Goal: Information Seeking & Learning: Check status

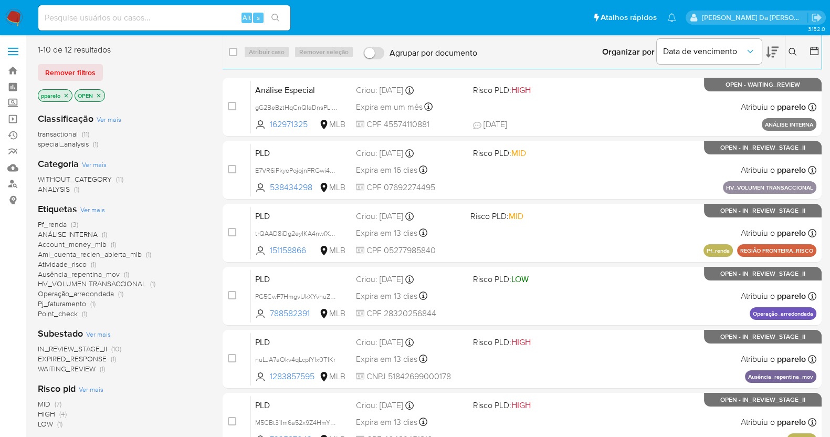
click at [89, 19] on input at bounding box center [164, 18] width 252 height 14
click at [93, 27] on div "Alt s" at bounding box center [164, 17] width 252 height 25
click at [103, 23] on input at bounding box center [164, 18] width 252 height 14
click at [15, 135] on link "Ejecuções automáticas" at bounding box center [62, 135] width 125 height 16
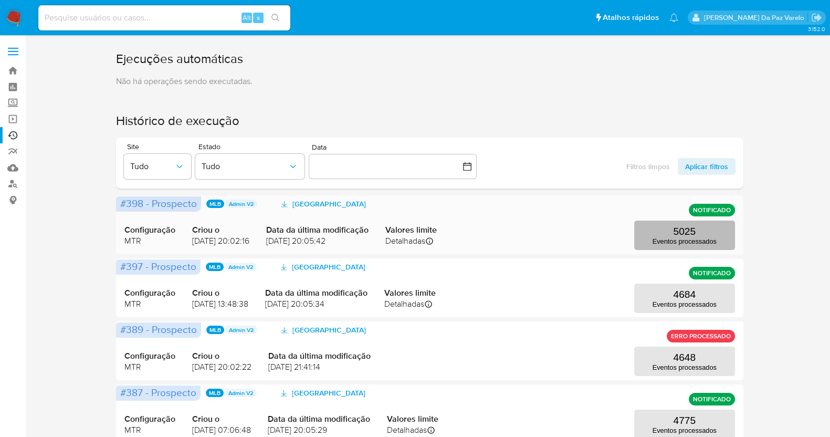
click at [685, 232] on p "5025" at bounding box center [684, 232] width 23 height 12
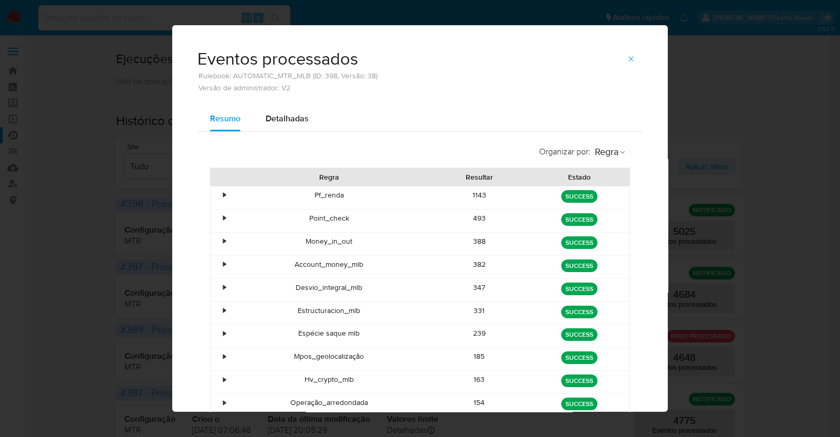
click at [683, 83] on div "Eventos processados Rulebook: AUTOMATIC_MTR_MLB (ID: 398, Versão: 38) Versão de…" at bounding box center [420, 218] width 840 height 437
click at [689, 80] on div "Eventos processados Rulebook: AUTOMATIC_MTR_MLB (ID: 398, Versão: 38) Versão de…" at bounding box center [420, 218] width 840 height 437
click at [627, 52] on span "button" at bounding box center [631, 58] width 8 height 15
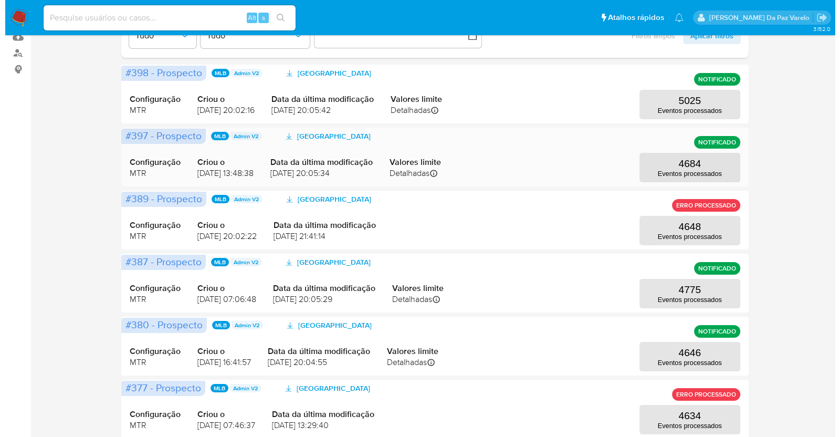
scroll to position [131, 0]
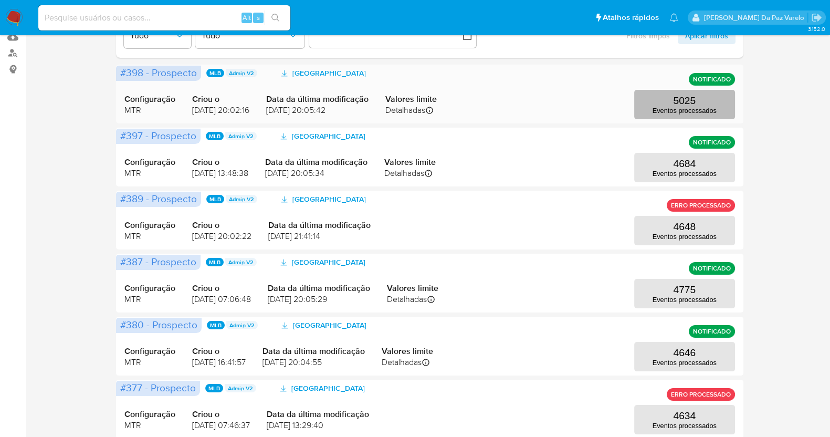
click at [680, 107] on p "Eventos processados" at bounding box center [685, 111] width 64 height 8
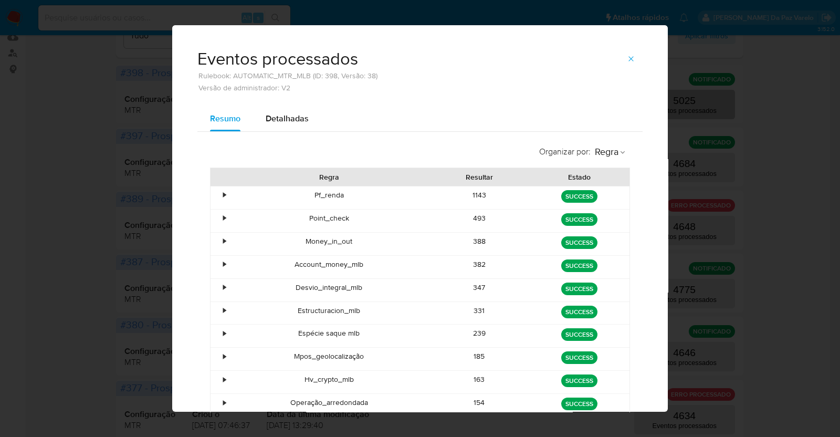
click at [680, 106] on div "Eventos processados Rulebook: AUTOMATIC_MTR_MLB (ID: 398, Versão: 38) Versão de…" at bounding box center [420, 218] width 840 height 437
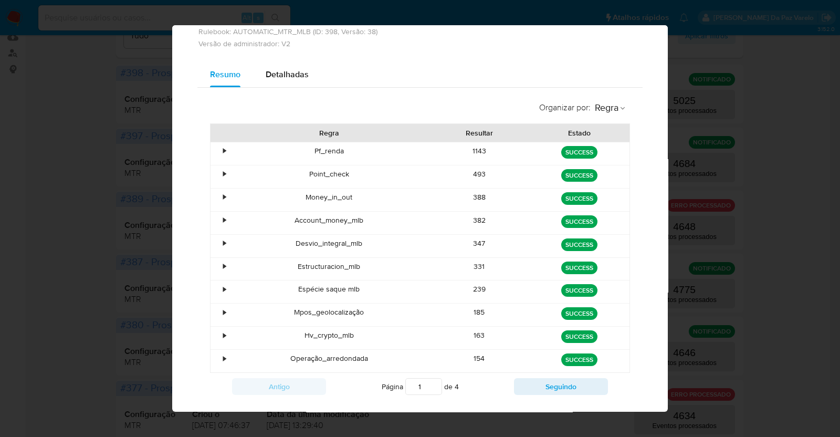
scroll to position [64, 0]
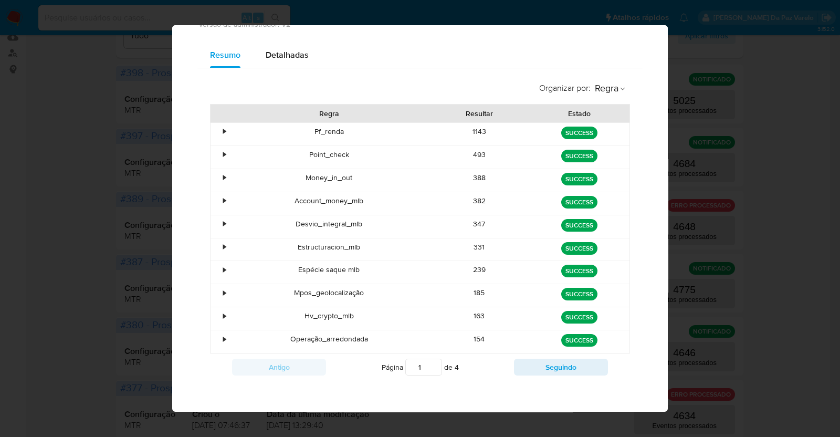
click at [786, 181] on div "Eventos processados Rulebook: AUTOMATIC_MTR_MLB (ID: 398, Versão: 38) Versão de…" at bounding box center [420, 218] width 840 height 437
click at [750, 194] on div "Eventos processados Rulebook: AUTOMATIC_MTR_MLB (ID: 398, Versão: 38) Versão de…" at bounding box center [420, 218] width 840 height 437
click at [784, 106] on div "Eventos processados Rulebook: AUTOMATIC_MTR_MLB (ID: 398, Versão: 38) Versão de…" at bounding box center [420, 218] width 840 height 437
click at [812, 349] on div "Eventos processados Rulebook: AUTOMATIC_MTR_MLB (ID: 398, Versão: 38) Versão de…" at bounding box center [420, 218] width 840 height 437
drag, startPoint x: 812, startPoint y: 305, endPoint x: 737, endPoint y: 195, distance: 133.4
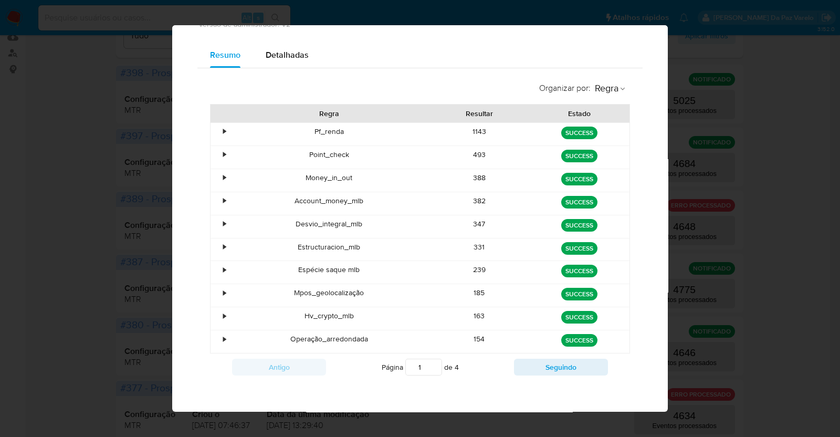
click at [813, 303] on div "Eventos processados Rulebook: AUTOMATIC_MTR_MLB (ID: 398, Versão: 38) Versão de…" at bounding box center [420, 218] width 840 height 437
click at [58, 119] on div "Eventos processados Rulebook: AUTOMATIC_MTR_MLB (ID: 398, Versão: 38) Versão de…" at bounding box center [420, 218] width 840 height 437
click at [654, 33] on div "Eventos processados Rulebook: AUTOMATIC_MTR_MLB (ID: 398, Versão: 38) Versão de…" at bounding box center [420, 2] width 496 height 81
click at [297, 53] on span "Detalhadas" at bounding box center [287, 55] width 43 height 12
select select "10"
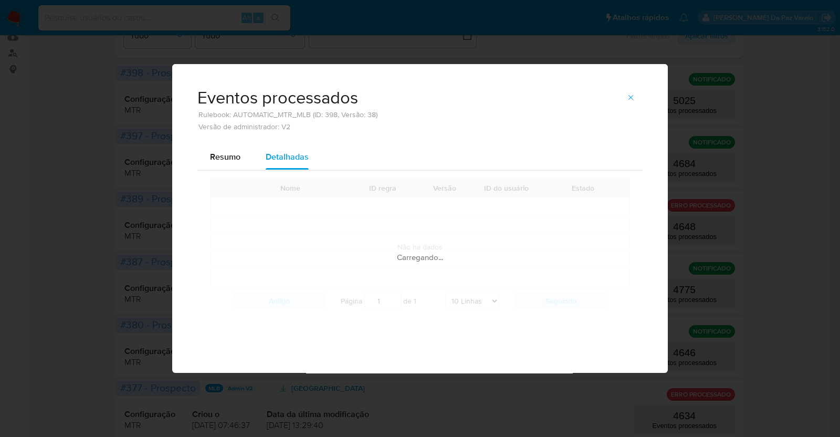
scroll to position [0, 0]
click at [43, 202] on div "Eventos processados Rulebook: AUTOMATIC_MTR_MLB (ID: 398, Versão: 38) Versão de…" at bounding box center [420, 218] width 840 height 437
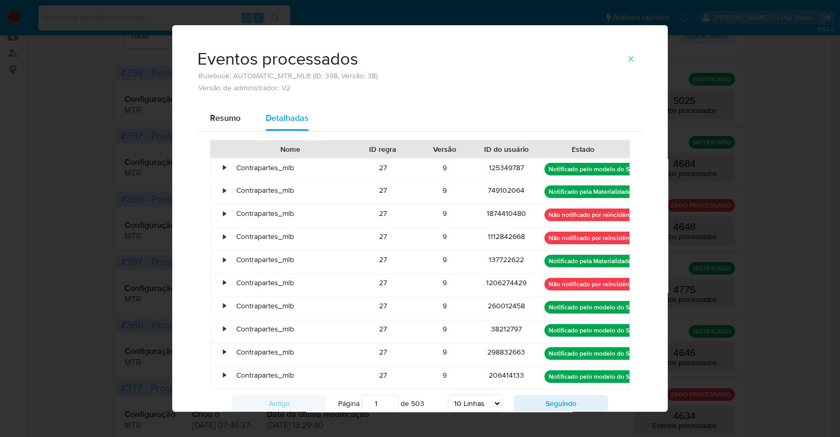
click at [63, 195] on div "Eventos processados Rulebook: AUTOMATIC_MTR_MLB (ID: 398, Versão: 38) Versão de…" at bounding box center [420, 218] width 840 height 437
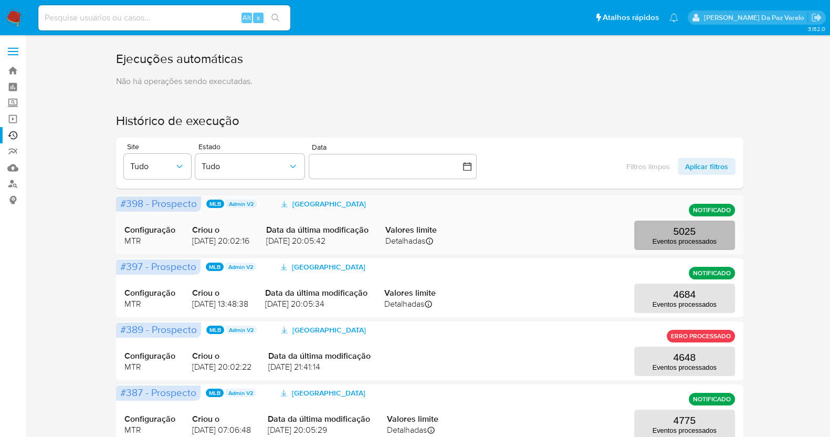
click at [701, 233] on button "5025 Eventos processados" at bounding box center [684, 235] width 101 height 29
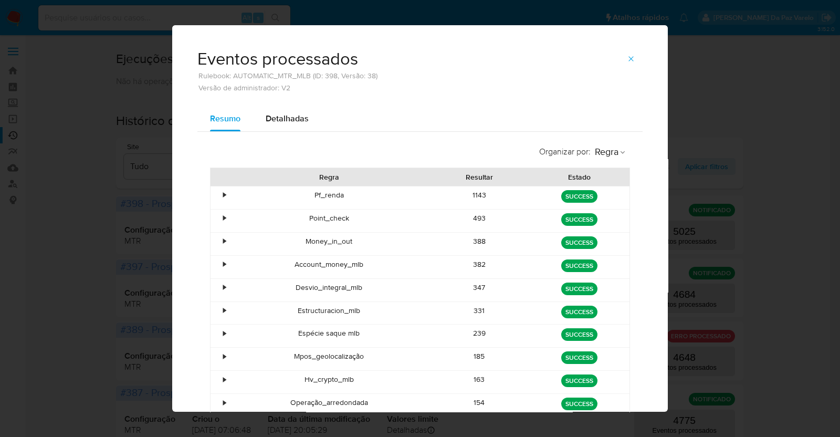
drag, startPoint x: 723, startPoint y: 173, endPoint x: 701, endPoint y: 165, distance: 23.6
click at [723, 173] on div "Eventos processados Rulebook: AUTOMATIC_MTR_MLB (ID: 398, Versão: 38) Versão de…" at bounding box center [420, 218] width 840 height 437
click at [631, 56] on button "button" at bounding box center [631, 58] width 23 height 17
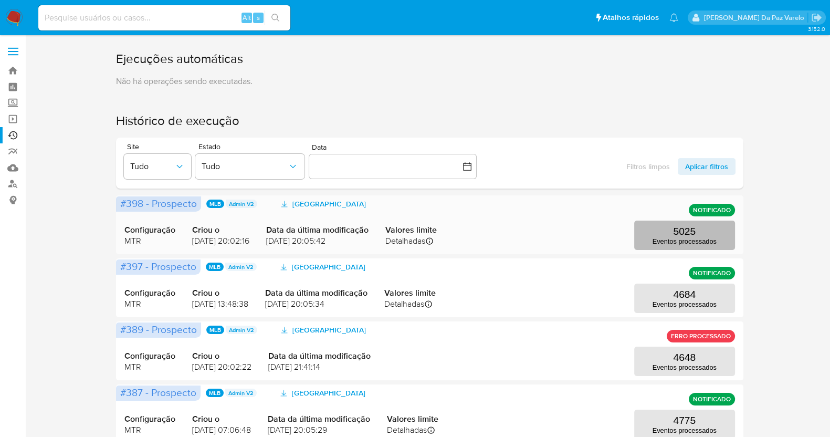
click at [688, 233] on p "5025" at bounding box center [684, 232] width 23 height 12
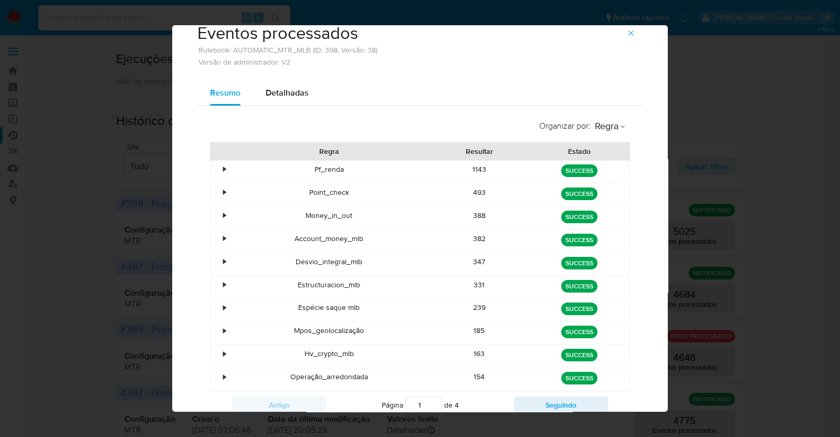
scroll to position [64, 0]
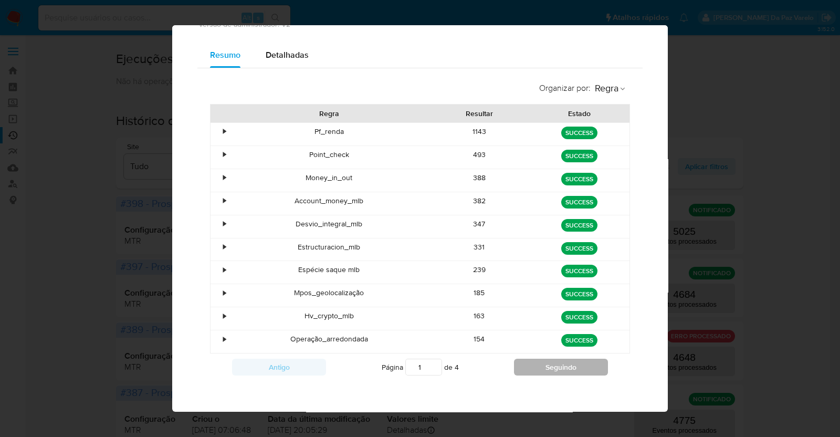
click at [520, 363] on button "Seguindo" at bounding box center [561, 367] width 94 height 17
click at [519, 364] on button "Seguindo" at bounding box center [561, 367] width 94 height 17
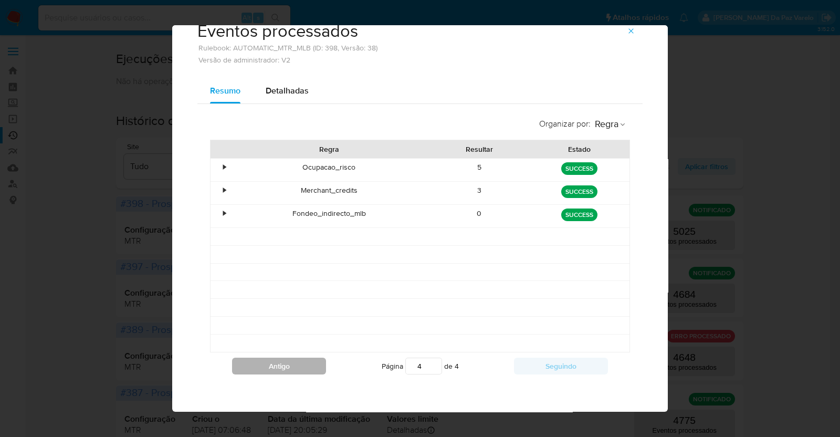
click at [291, 363] on button "Antigo" at bounding box center [279, 366] width 94 height 17
type input "3"
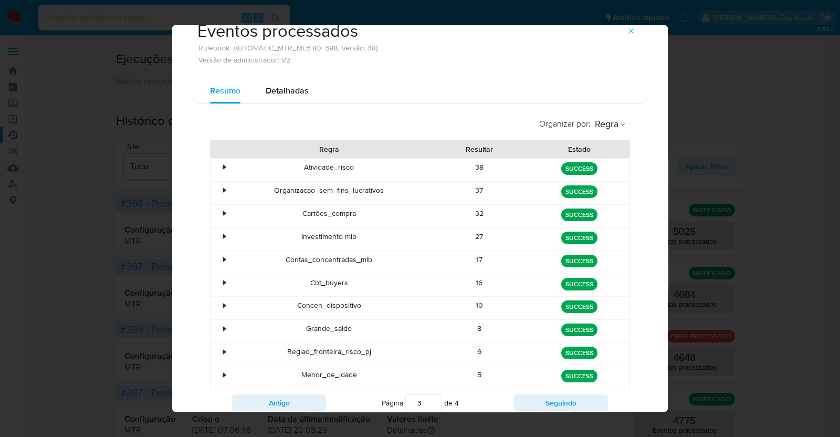
click at [291, 363] on div "Regiao_fronteira_risco_pj" at bounding box center [329, 354] width 201 height 23
click at [294, 363] on div "Regiao_fronteira_risco_pj" at bounding box center [329, 354] width 201 height 23
click at [294, 361] on div "Regiao_fronteira_risco_pj" at bounding box center [329, 354] width 201 height 23
click at [295, 361] on div "Regiao_fronteira_risco_pj" at bounding box center [329, 354] width 201 height 23
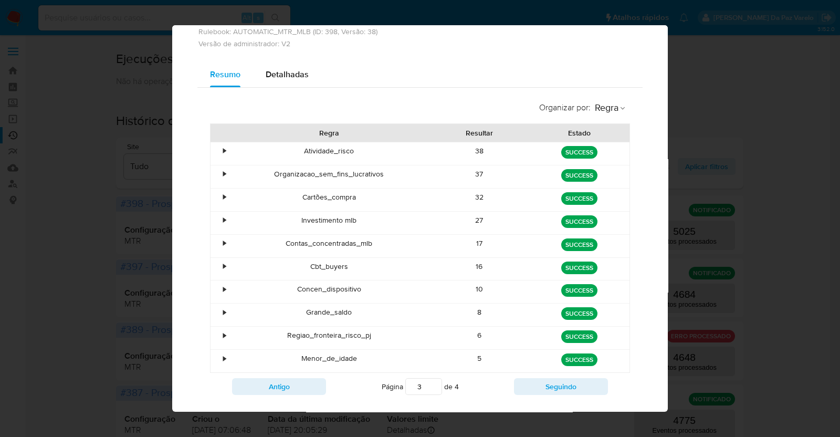
scroll to position [64, 0]
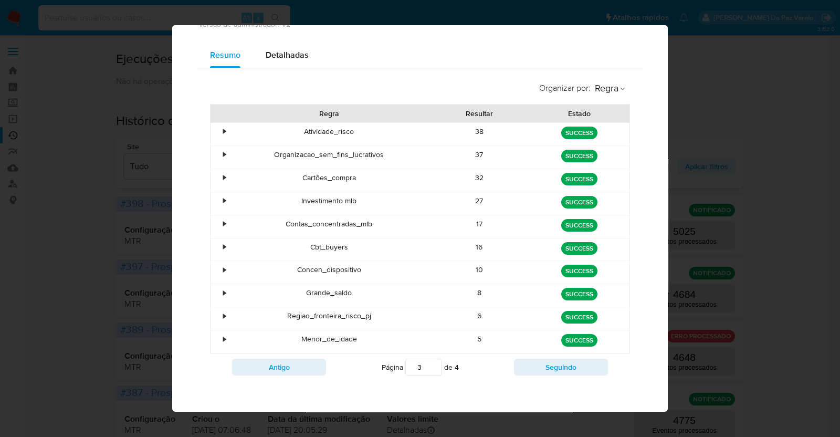
click at [717, 153] on div "Eventos processados Rulebook: AUTOMATIC_MTR_MLB (ID: 398, Versão: 38) Versão de…" at bounding box center [420, 218] width 840 height 437
click at [4, 106] on div "Eventos processados Rulebook: AUTOMATIC_MTR_MLB (ID: 398, Versão: 38) Versão de…" at bounding box center [420, 218] width 840 height 437
click at [39, 103] on div "Eventos processados Rulebook: AUTOMATIC_MTR_MLB (ID: 398, Versão: 38) Versão de…" at bounding box center [420, 218] width 840 height 437
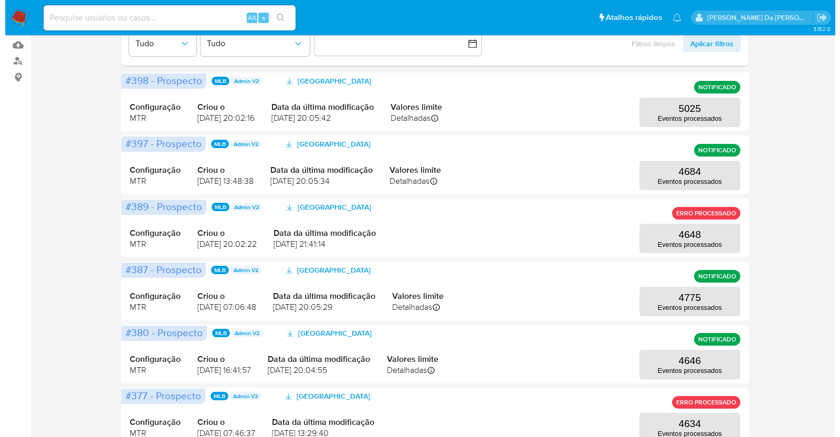
scroll to position [97, 0]
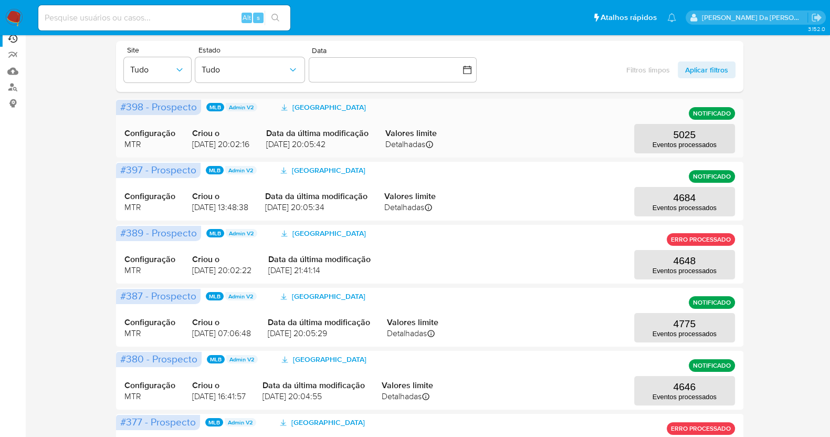
click at [718, 114] on span "NOTIFICADO" at bounding box center [712, 113] width 38 height 4
click at [665, 138] on button "5025 Eventos processados" at bounding box center [684, 138] width 101 height 29
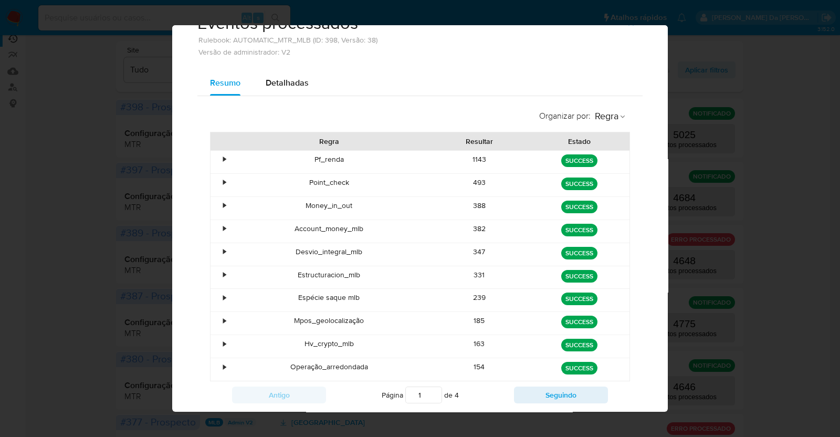
scroll to position [64, 0]
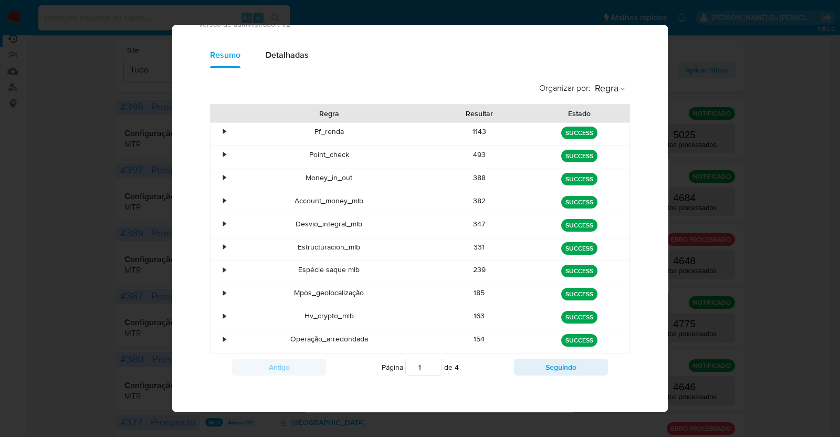
click at [474, 134] on div "1143" at bounding box center [480, 134] width 100 height 23
click at [476, 134] on div "1143" at bounding box center [480, 134] width 100 height 23
click at [481, 137] on div "1143" at bounding box center [480, 134] width 100 height 23
click at [483, 137] on div "1143" at bounding box center [480, 134] width 100 height 23
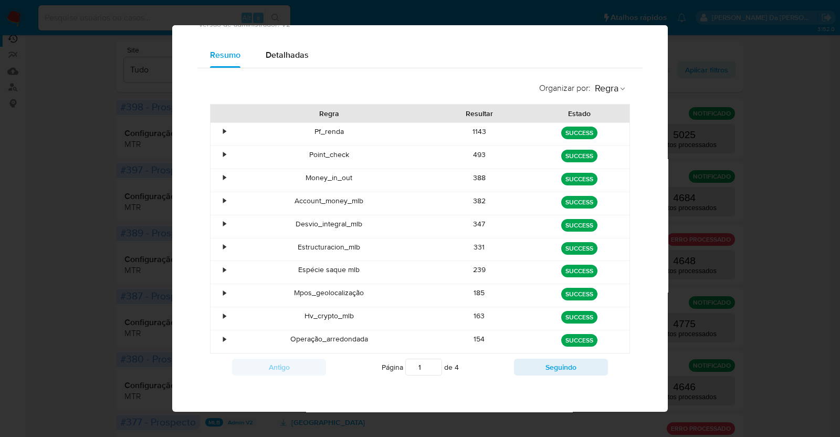
click at [483, 137] on div "1143" at bounding box center [480, 134] width 100 height 23
click at [472, 316] on div "163" at bounding box center [480, 318] width 100 height 23
click at [473, 316] on div "163" at bounding box center [480, 318] width 100 height 23
click at [474, 316] on div "163" at bounding box center [480, 318] width 100 height 23
click at [471, 314] on div "163" at bounding box center [480, 318] width 100 height 23
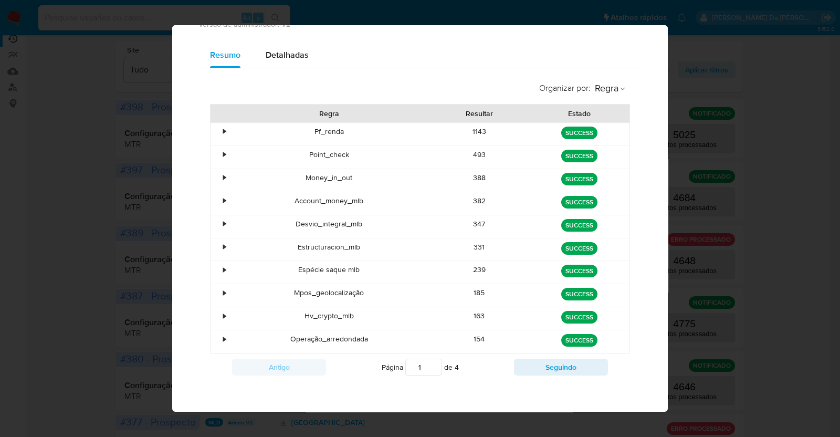
click at [472, 314] on div "163" at bounding box center [480, 318] width 100 height 23
drag, startPoint x: 760, startPoint y: 79, endPoint x: 761, endPoint y: 73, distance: 6.5
click at [760, 78] on div "Eventos processados Rulebook: AUTOMATIC_MTR_MLB (ID: 398, Versão: 38) Versão de…" at bounding box center [420, 218] width 840 height 437
click at [343, 54] on div "Resumo Detalhadas" at bounding box center [419, 55] width 445 height 25
click at [67, 12] on div "Eventos processados Rulebook: AUTOMATIC_MTR_MLB (ID: 398, Versão: 38) Versão de…" at bounding box center [420, 218] width 840 height 437
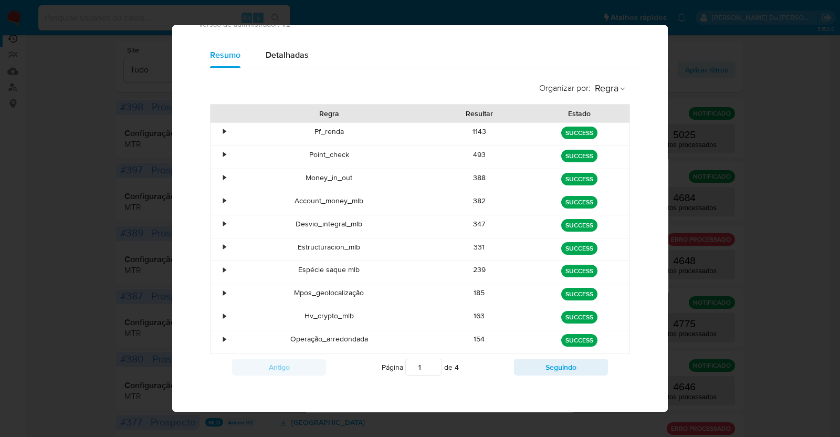
click at [77, 12] on div "Eventos processados Rulebook: AUTOMATIC_MTR_MLB (ID: 398, Versão: 38) Versão de…" at bounding box center [420, 218] width 840 height 437
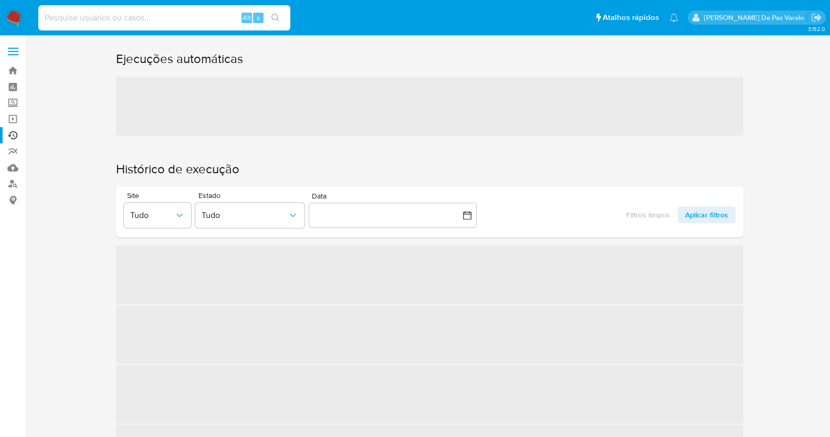
click at [197, 12] on input at bounding box center [164, 18] width 252 height 14
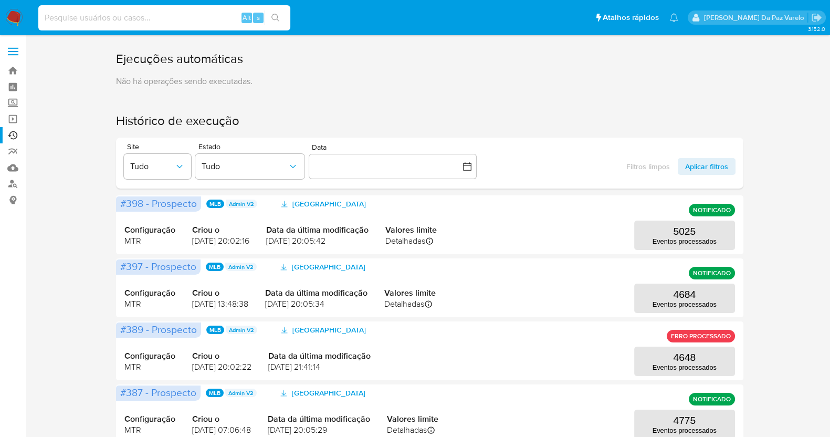
paste input "nuLJA7aOkv4qLcpfYlx0T1Kr"
type input "nuLJA7aOkv4qLcpfYlx0T1Kr"
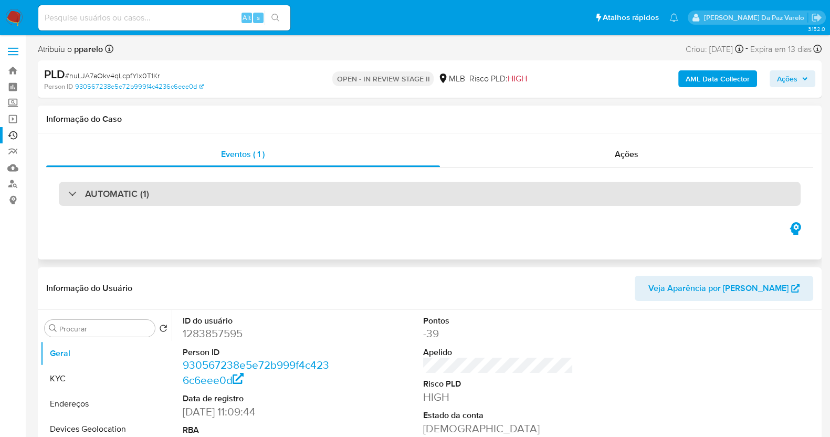
select select "10"
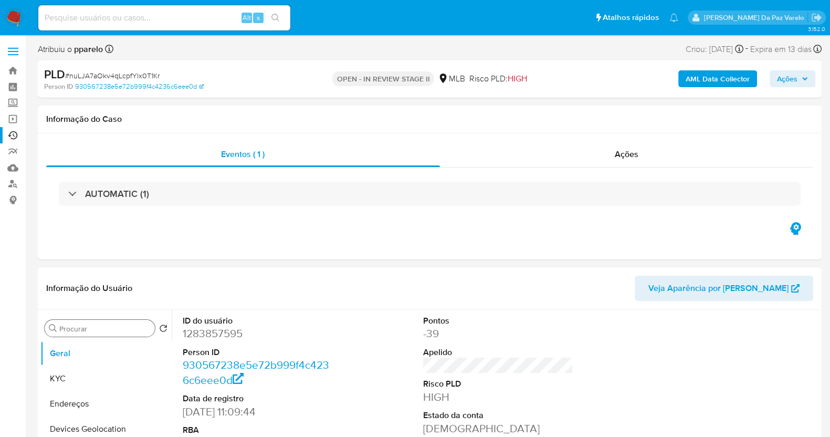
click at [139, 331] on input "Procurar" at bounding box center [104, 328] width 91 height 9
type input "marcas"
click at [106, 373] on button "Marcas AML" at bounding box center [101, 378] width 123 height 25
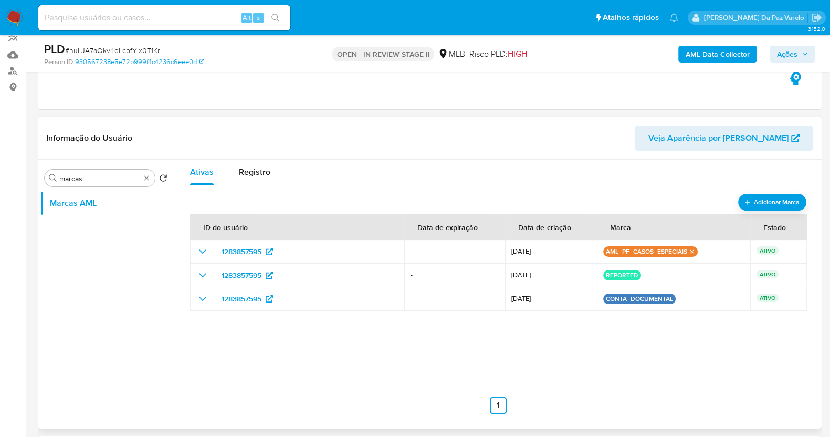
scroll to position [131, 0]
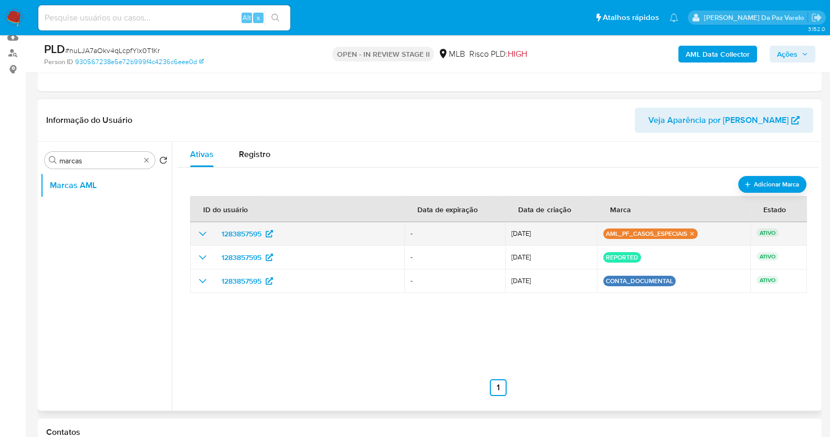
click at [196, 232] on td "1283857595" at bounding box center [297, 234] width 214 height 24
click at [202, 232] on icon "show_hidden_detail_by_id_1283857595" at bounding box center [202, 233] width 13 height 13
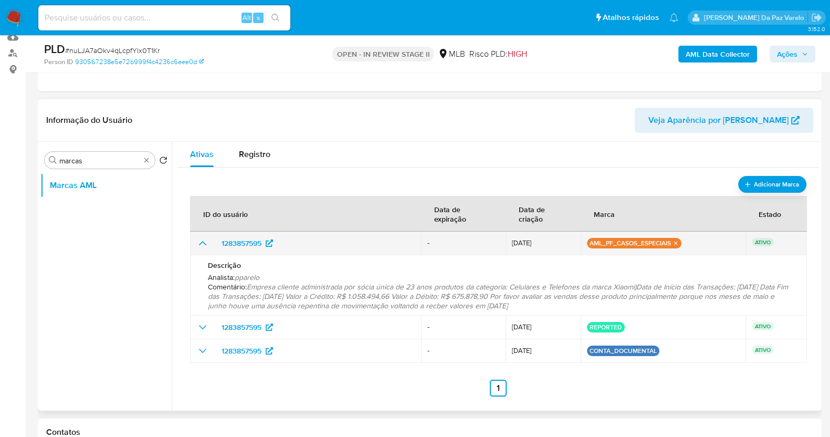
click at [513, 242] on span "12/08/2025" at bounding box center [543, 242] width 62 height 7
drag, startPoint x: 513, startPoint y: 242, endPoint x: 529, endPoint y: 245, distance: 17.1
click at [529, 245] on span "12/08/2025" at bounding box center [543, 242] width 62 height 7
click at [196, 10] on div "Alt s" at bounding box center [164, 17] width 252 height 25
click at [196, 16] on input at bounding box center [164, 18] width 252 height 14
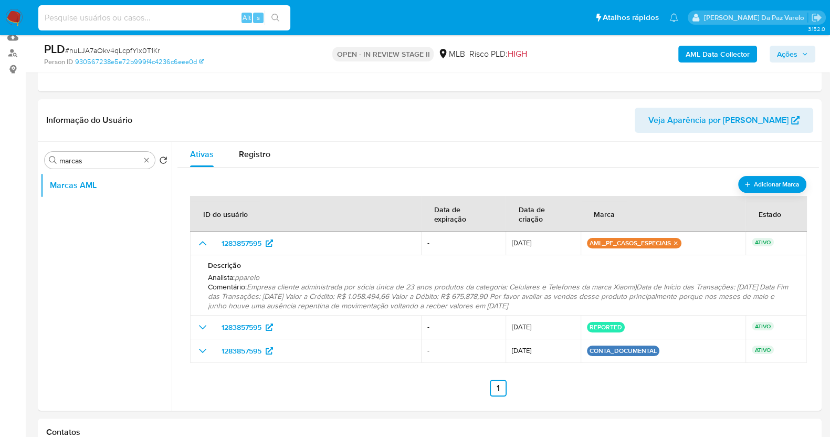
paste input "np76FpZUpmKuGSZ8jjOI5hS5"
type input "np76FpZUpmKuGSZ8jjOI5hS5"
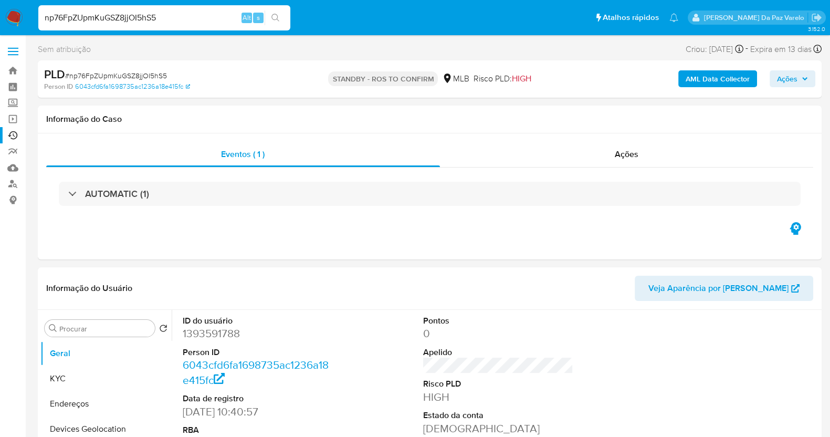
select select "10"
click at [180, 17] on input "np76FpZUpmKuGSZ8jjOI5hS5" at bounding box center [164, 18] width 252 height 14
click at [180, 18] on input "np76FpZUpmKuGSZ8jjOI5hS5" at bounding box center [164, 18] width 252 height 14
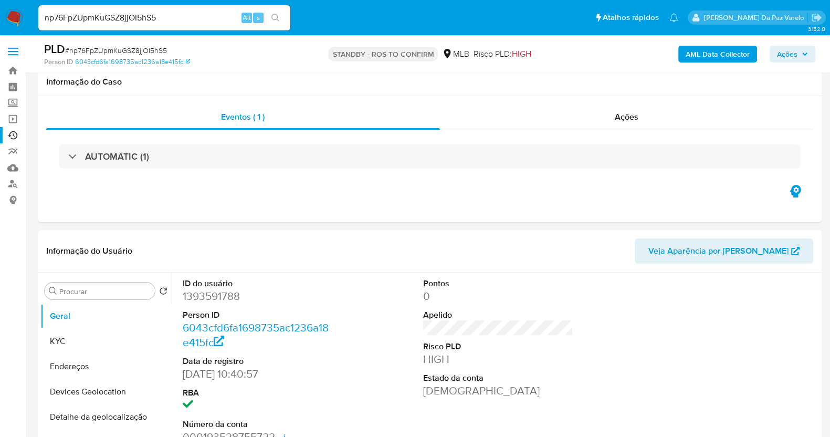
scroll to position [256, 0]
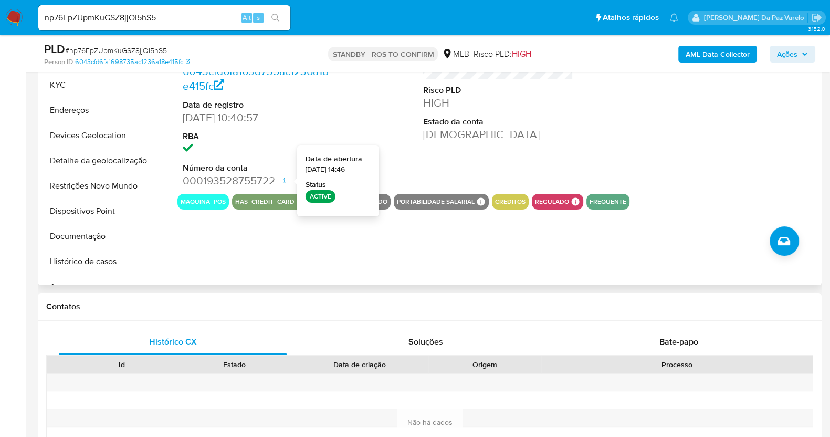
click at [287, 180] on icon at bounding box center [284, 180] width 8 height 8
click at [284, 182] on icon at bounding box center [284, 180] width 8 height 8
click at [281, 182] on icon at bounding box center [284, 180] width 8 height 8
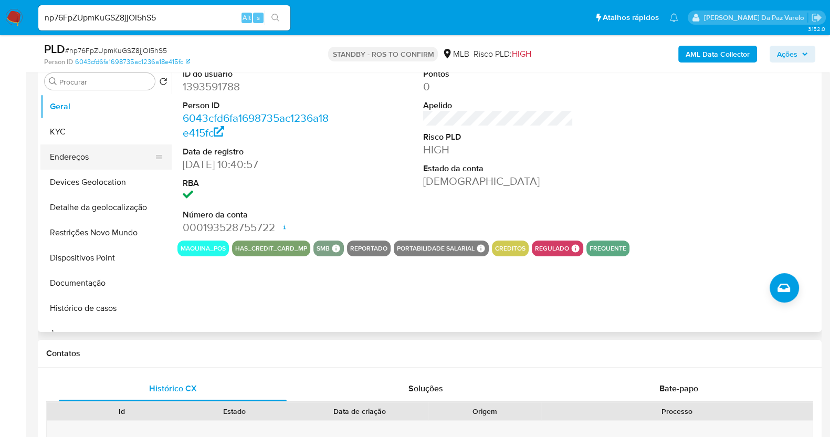
scroll to position [191, 0]
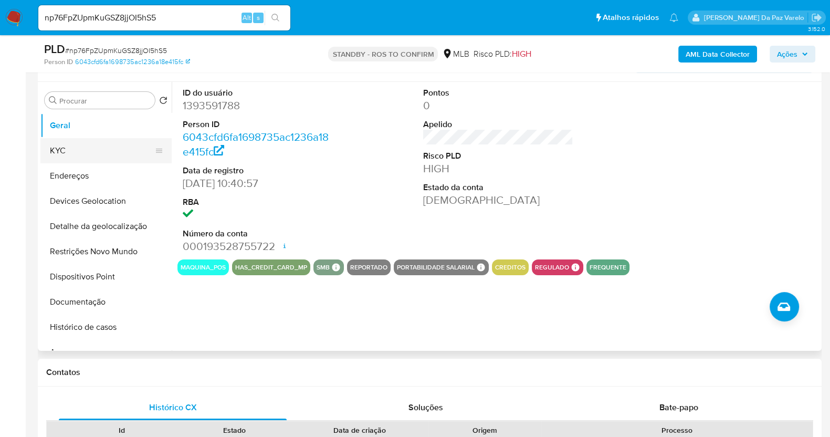
click at [51, 141] on button "KYC" at bounding box center [101, 150] width 123 height 25
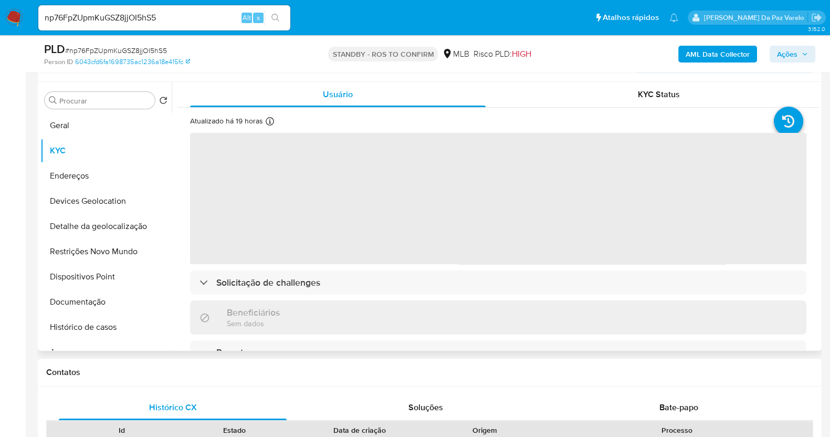
click at [265, 122] on div "Atualizado há 19 horas Criado: 07/06/2023 11:41:10 Atualizado: 12/08/2025 14:26…" at bounding box center [248, 123] width 116 height 14
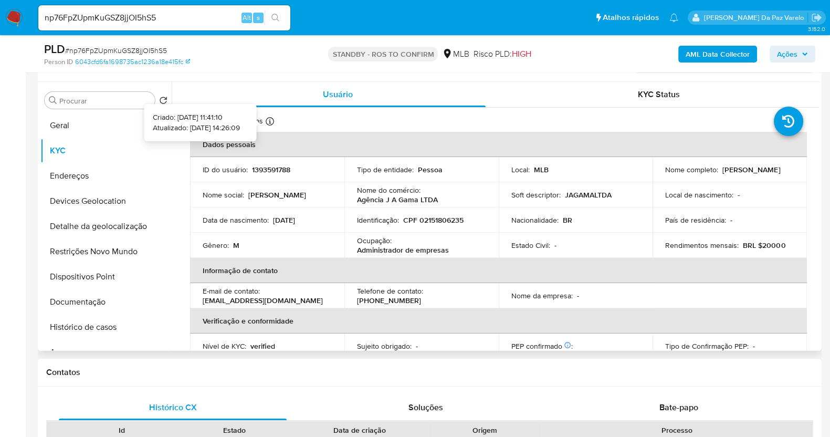
click at [266, 122] on icon at bounding box center [270, 121] width 8 height 8
click at [273, 118] on div "Atualizado há 19 horas Criado: 07/06/2023 11:41:10 Atualizado: 12/08/2025 14:26…" at bounding box center [248, 123] width 116 height 14
click at [269, 123] on icon at bounding box center [270, 121] width 8 height 8
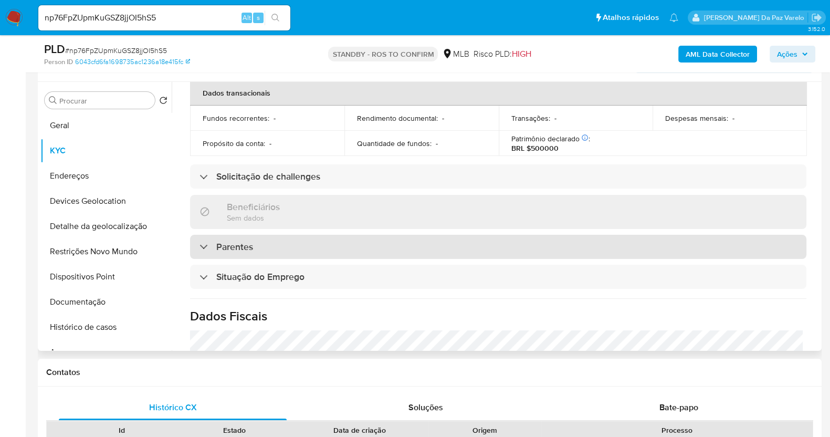
scroll to position [328, 0]
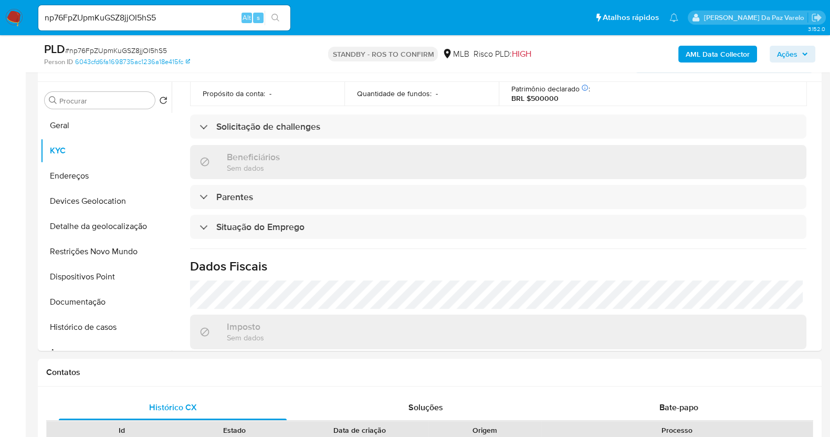
click at [203, 28] on div "np76FpZUpmKuGSZ8jjOI5hS5 Alt s" at bounding box center [164, 17] width 252 height 25
click at [210, 17] on input "np76FpZUpmKuGSZ8jjOI5hS5" at bounding box center [164, 18] width 252 height 14
paste input "YD0ekAmBiXMA5XshJfiRWMF6"
type input "YD0ekAmBiXMA5XshJfiRWMF6"
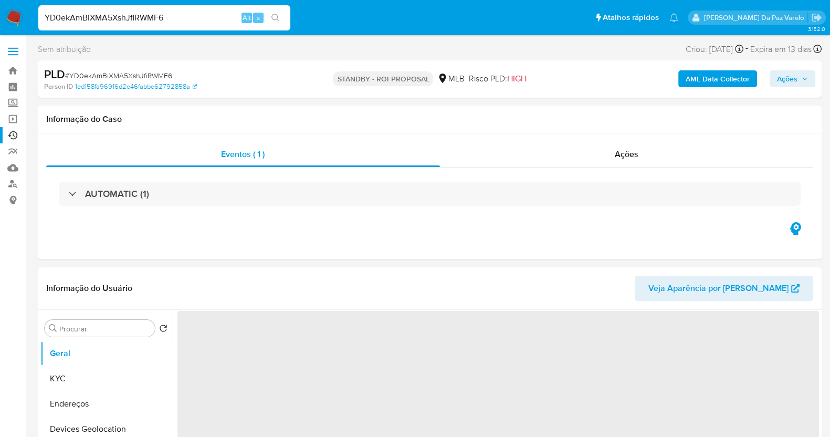
select select "10"
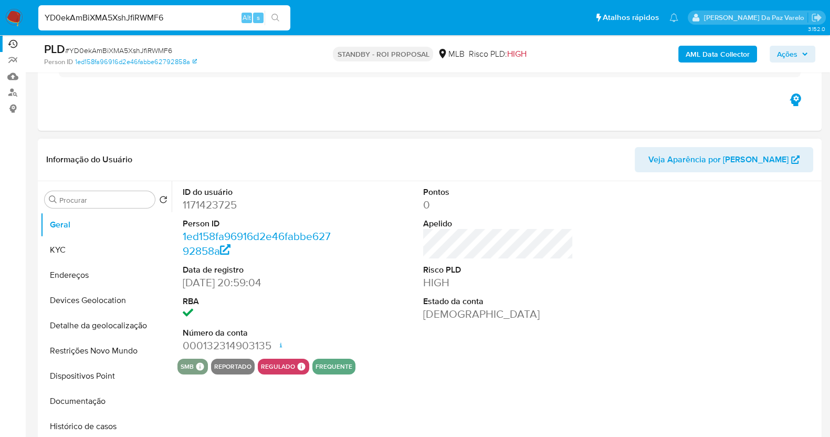
scroll to position [197, 0]
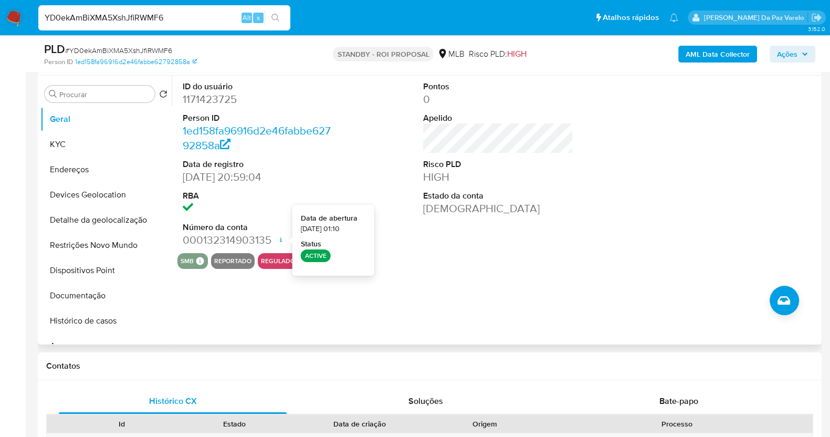
click at [486, 275] on div "ID do usuário 1171423725 Person ID 1ed158fa96916d2e46fabbe62792858a Data de reg…" at bounding box center [495, 210] width 647 height 269
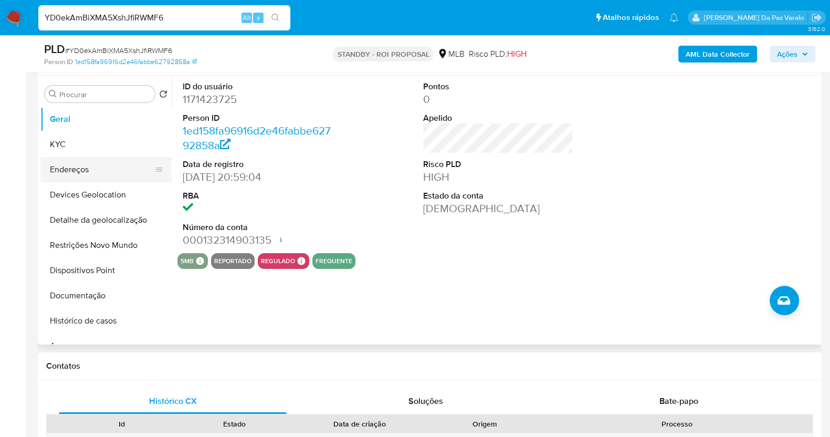
click at [71, 163] on button "Endereços" at bounding box center [101, 169] width 123 height 25
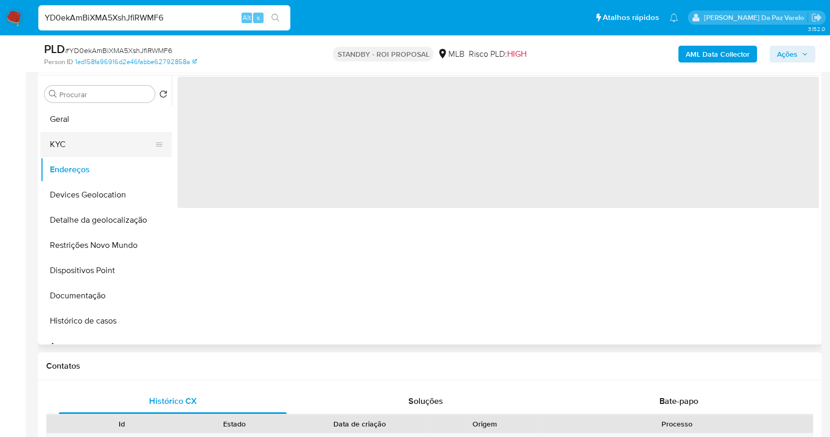
click at [94, 145] on button "KYC" at bounding box center [101, 144] width 123 height 25
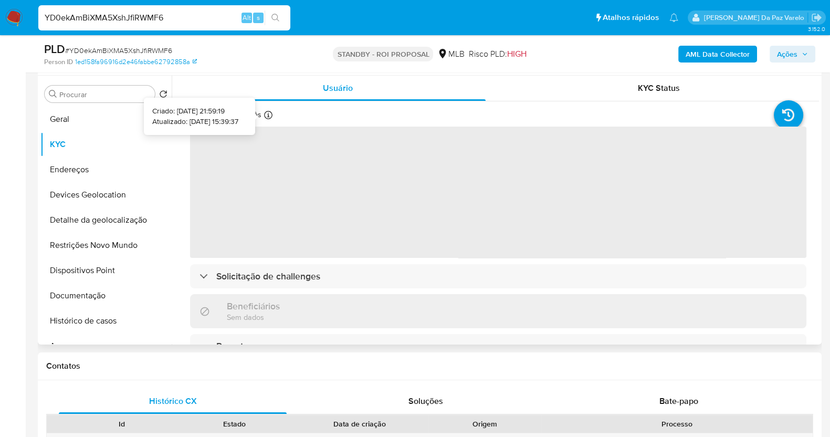
click at [273, 114] on div "Atualizado há um mês Criado: 01/08/2022 21:59:19 Atualizado: 16/07/2025 15:39:37" at bounding box center [247, 117] width 114 height 14
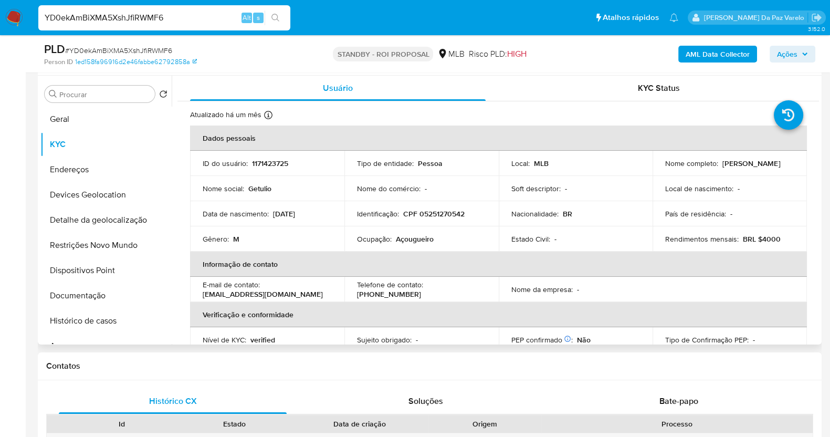
click at [273, 114] on div "Atualizado há um mês Criado: 01/08/2022 21:59:19 Atualizado: 16/07/2025 15:39:37" at bounding box center [247, 117] width 114 height 14
click at [267, 118] on icon at bounding box center [268, 115] width 8 height 8
click at [267, 120] on div at bounding box center [268, 117] width 8 height 12
click at [95, 298] on button "Documentação" at bounding box center [101, 295] width 123 height 25
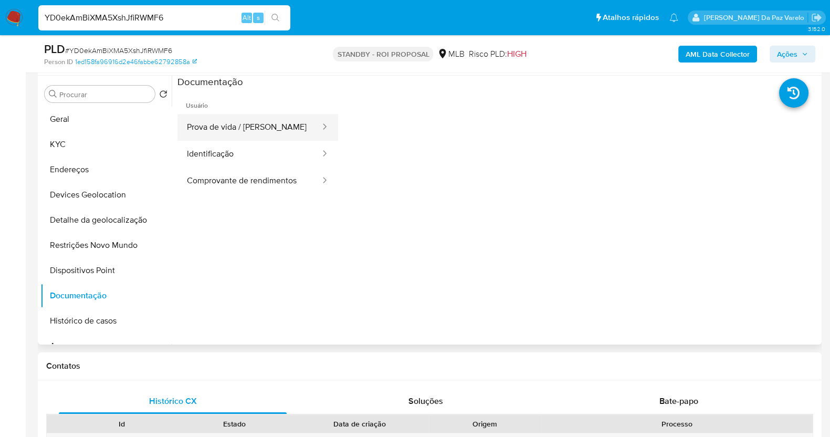
click at [256, 130] on button "Prova de vida / Selfie" at bounding box center [249, 127] width 144 height 27
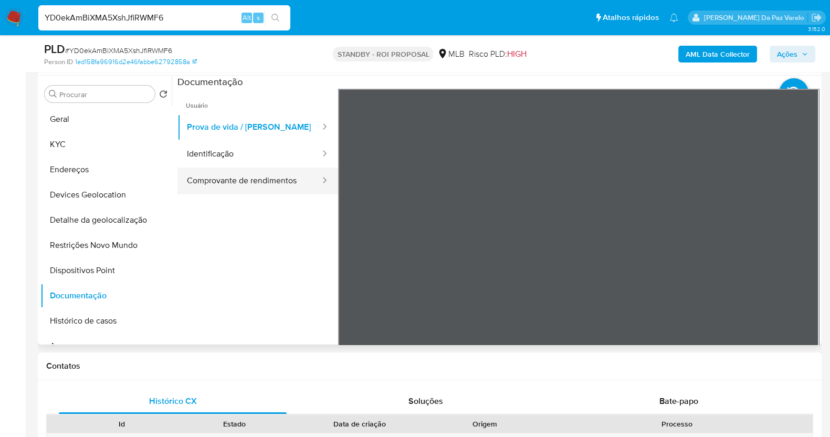
click at [239, 191] on button "Comprovante de rendimentos" at bounding box center [249, 181] width 144 height 27
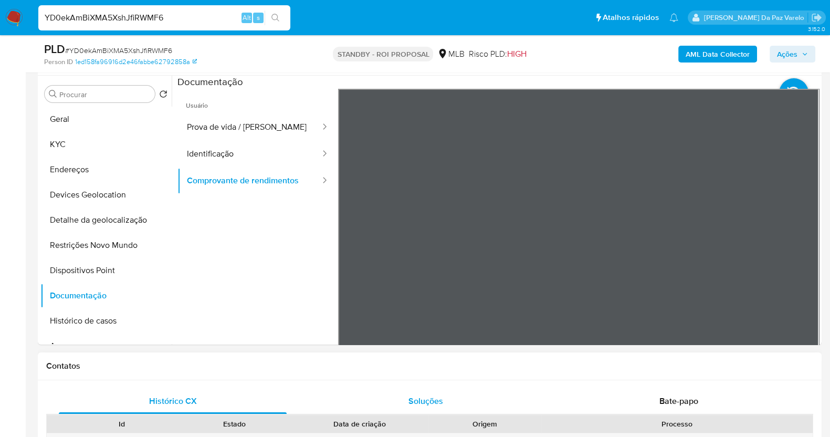
click at [177, 17] on input "YD0ekAmBiXMA5XshJfiRWMF6" at bounding box center [164, 18] width 252 height 14
paste input "Kl2lhZK6zoftlpGLUhDxcI8v"
type input "Kl2lhZK6zoftlpGLUhDxcI8v"
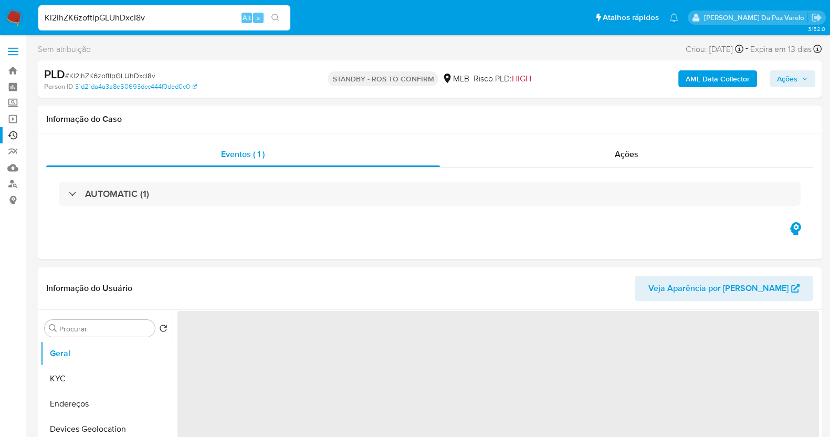
select select "10"
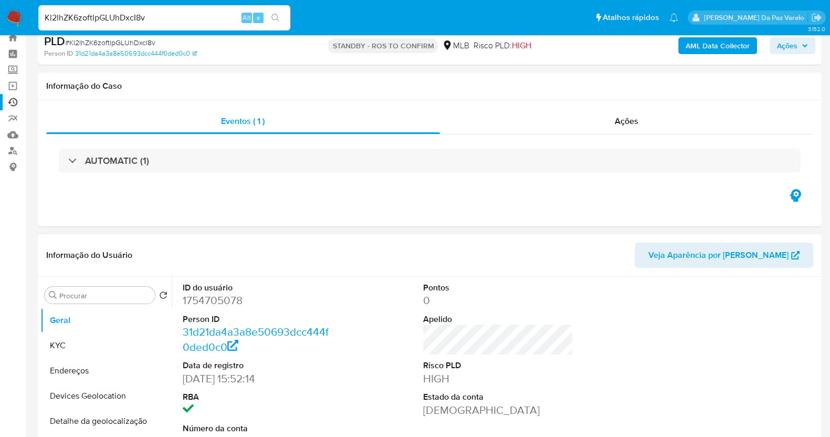
scroll to position [131, 0]
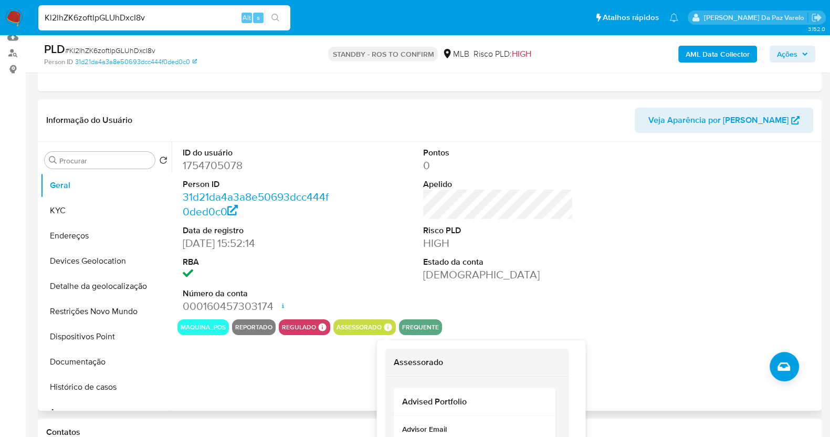
click at [384, 324] on icon at bounding box center [388, 327] width 8 height 8
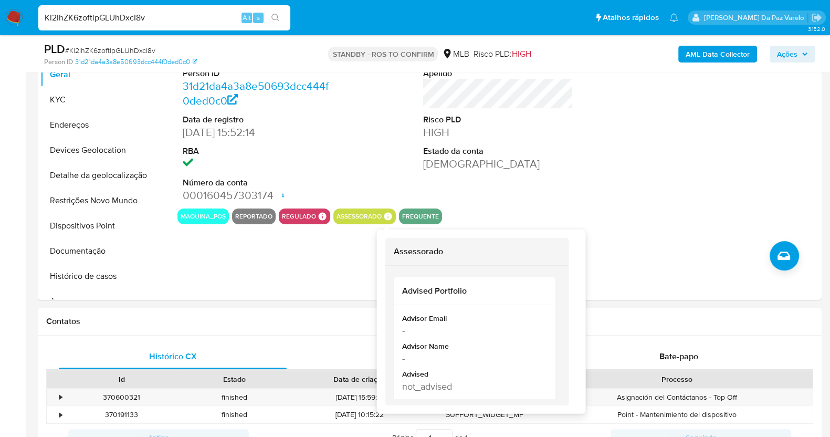
scroll to position [262, 0]
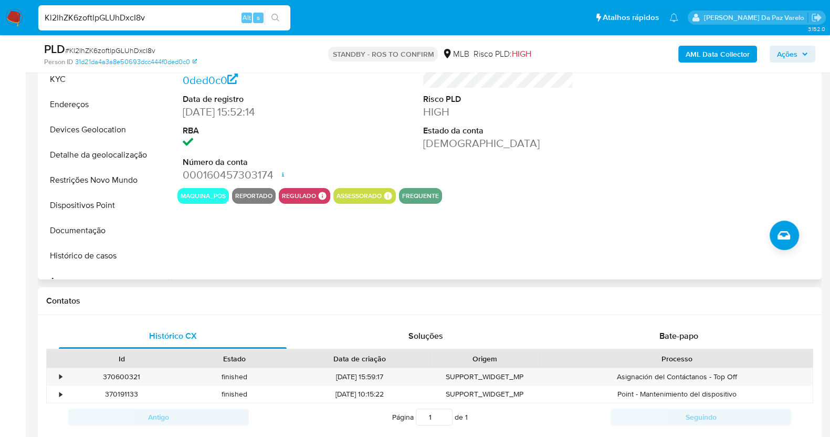
click at [287, 227] on div "ID do usuário 1754705078 Person ID 31d21da4a3a8e50693dcc444f0ded0c0 Data de reg…" at bounding box center [495, 145] width 647 height 269
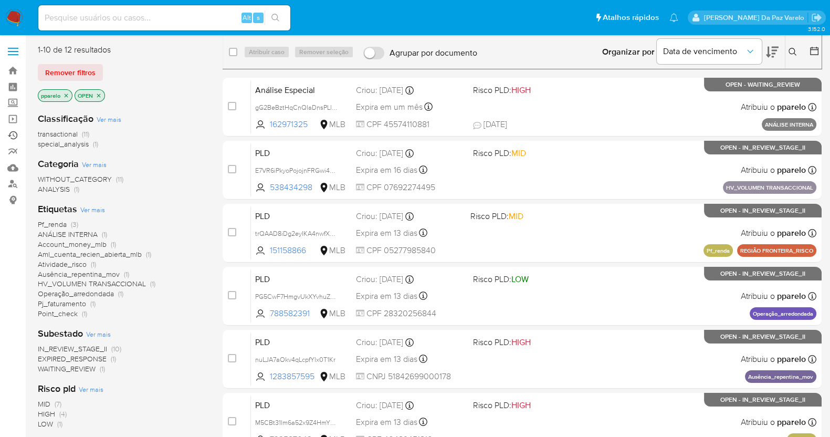
click at [16, 134] on link "Ejecuções automáticas" at bounding box center [62, 135] width 125 height 16
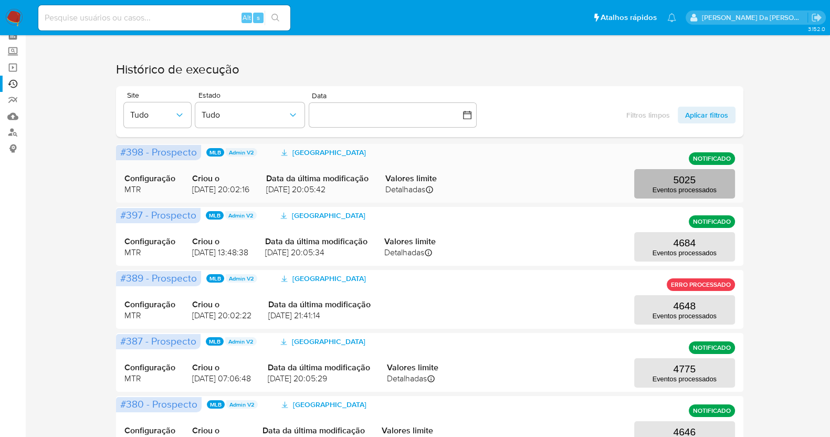
scroll to position [31, 0]
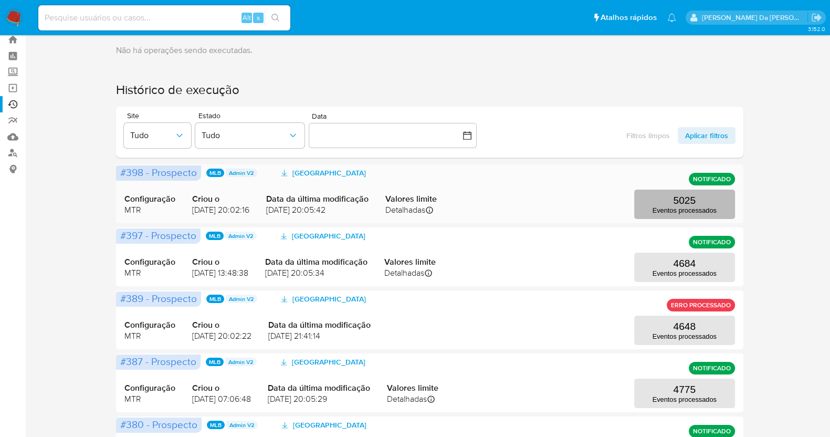
click at [688, 203] on p "5025" at bounding box center [684, 201] width 23 height 12
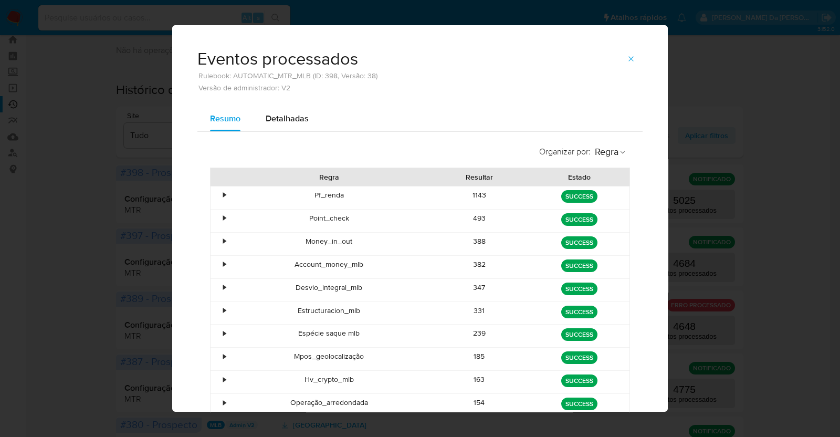
click at [747, 193] on div "Eventos processados Rulebook: AUTOMATIC_MTR_MLB (ID: 398, Versão: 38) Versão de…" at bounding box center [420, 218] width 840 height 437
click at [742, 223] on div "Eventos processados Rulebook: AUTOMATIC_MTR_MLB (ID: 398, Versão: 38) Versão de…" at bounding box center [420, 218] width 840 height 437
drag, startPoint x: 102, startPoint y: 64, endPoint x: 109, endPoint y: 62, distance: 7.0
click at [103, 64] on div "Eventos processados Rulebook: AUTOMATIC_MTR_MLB (ID: 398, Versão: 38) Versão de…" at bounding box center [420, 218] width 840 height 437
click at [627, 57] on icon "button" at bounding box center [631, 59] width 8 height 8
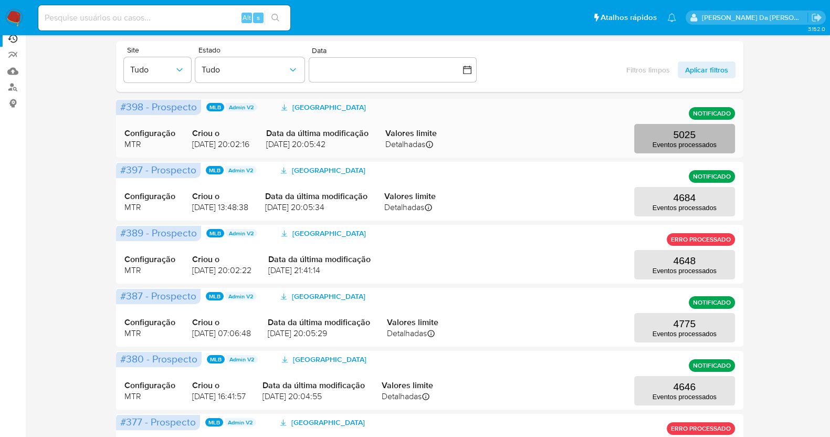
scroll to position [162, 0]
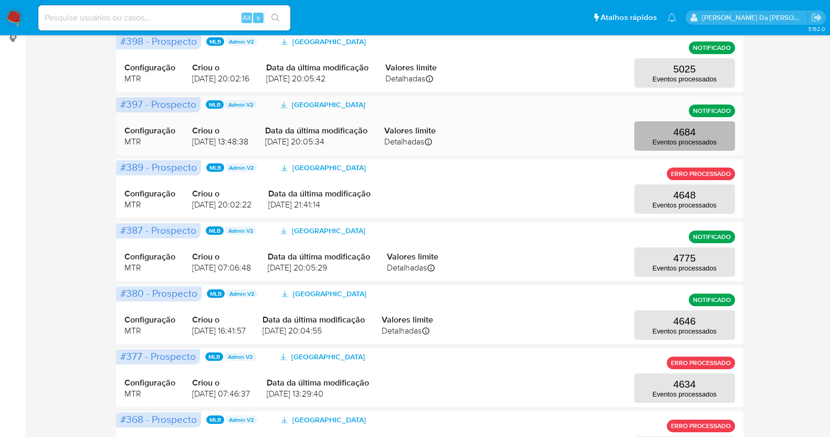
drag, startPoint x: 668, startPoint y: 137, endPoint x: 715, endPoint y: 134, distance: 46.8
click at [715, 134] on button "4684 Eventos processados" at bounding box center [684, 135] width 101 height 29
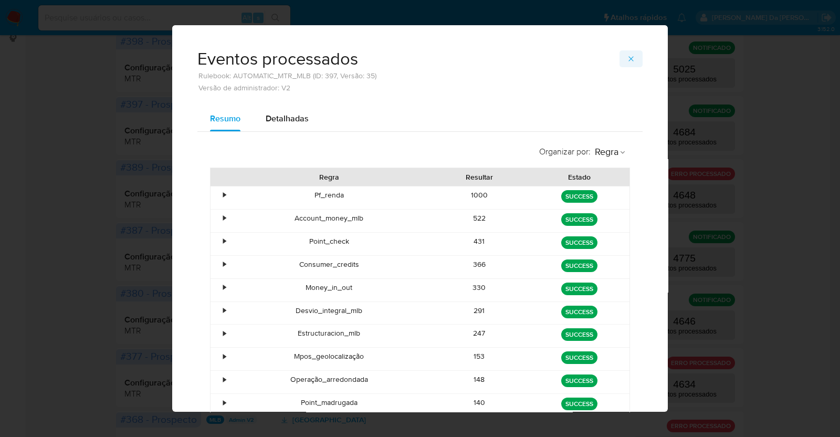
click at [630, 58] on icon "button" at bounding box center [631, 59] width 8 height 8
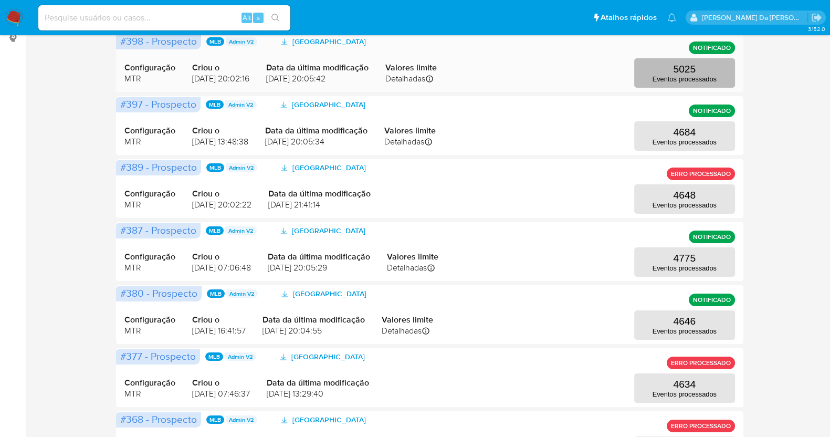
click at [686, 79] on p "Eventos processados" at bounding box center [685, 79] width 64 height 8
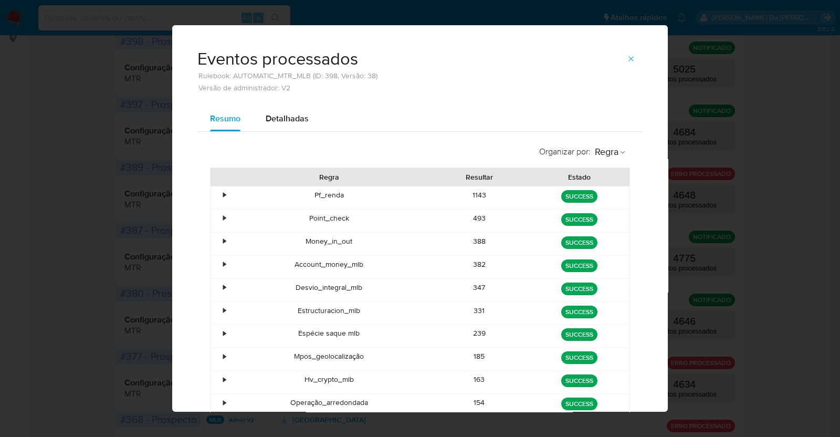
click at [735, 87] on div "Eventos processados Rulebook: AUTOMATIC_MTR_MLB (ID: 398, Versão: 38) Versão de…" at bounding box center [420, 218] width 840 height 437
click at [630, 56] on icon "button" at bounding box center [631, 59] width 8 height 8
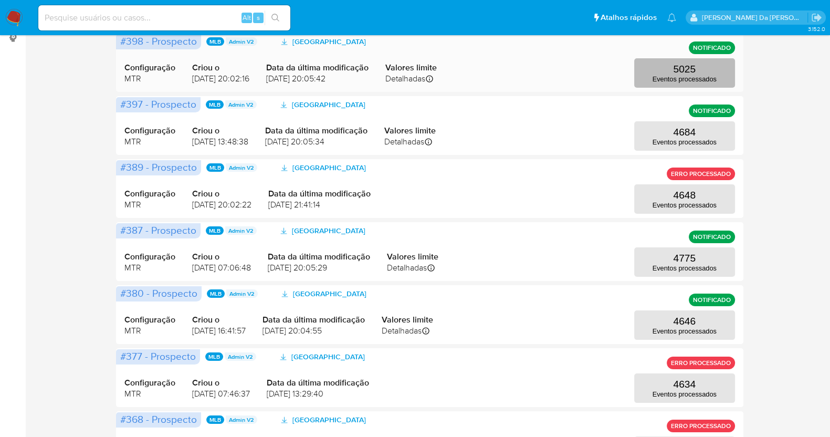
click at [679, 65] on p "5025" at bounding box center [684, 70] width 23 height 12
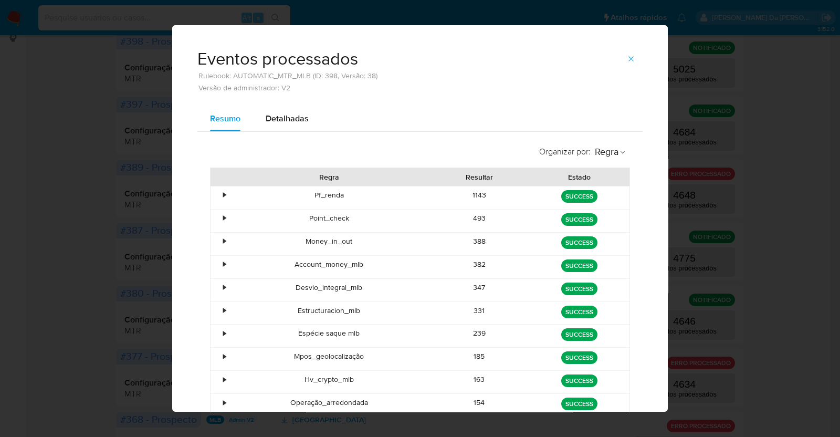
click at [472, 195] on div "1143" at bounding box center [480, 197] width 100 height 23
click at [627, 59] on icon "button" at bounding box center [631, 59] width 8 height 8
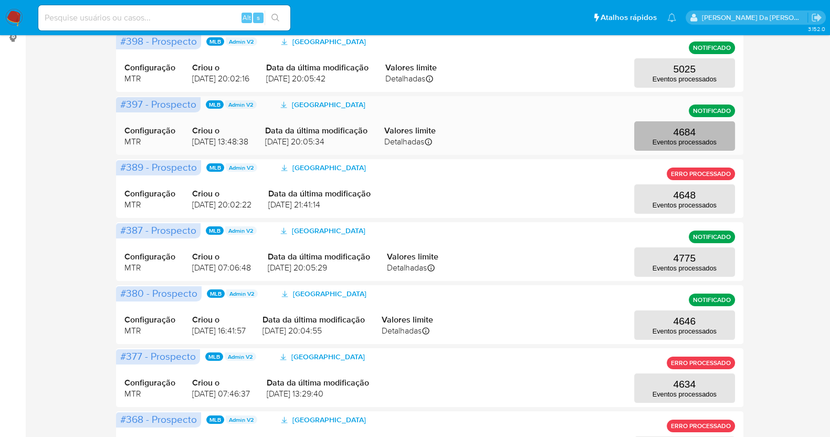
click at [686, 138] on p "Eventos processados" at bounding box center [685, 142] width 64 height 8
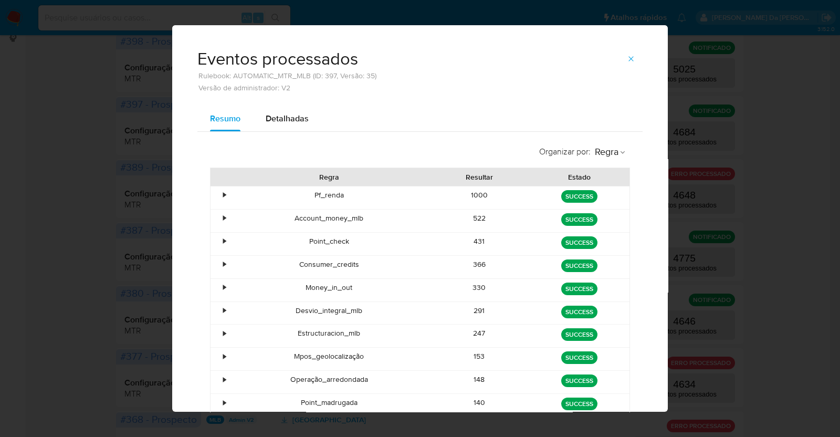
click at [473, 194] on div "1000" at bounding box center [480, 197] width 100 height 23
click at [750, 166] on div "Eventos processados Rulebook: AUTOMATIC_MTR_MLB (ID: 397, Versão: 35) Versão de…" at bounding box center [420, 218] width 840 height 437
click at [629, 57] on icon "button" at bounding box center [631, 58] width 5 height 5
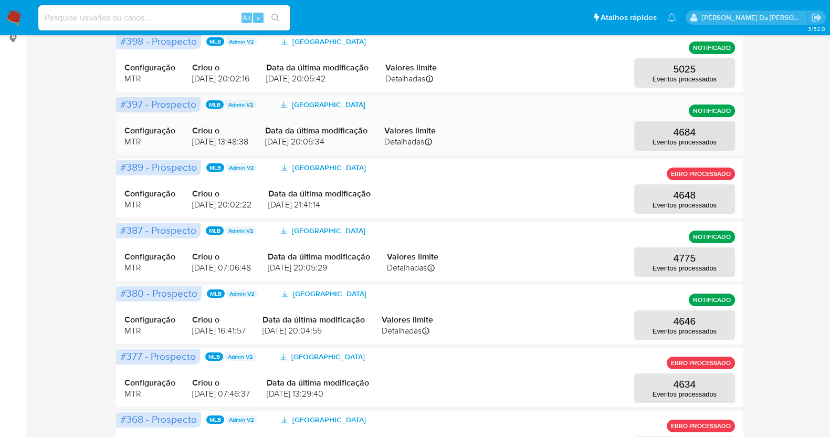
scroll to position [97, 0]
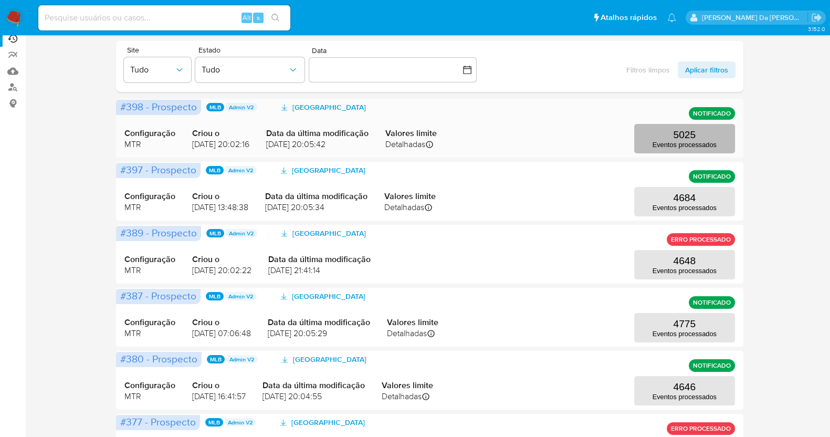
click at [679, 138] on p "5025" at bounding box center [684, 135] width 23 height 12
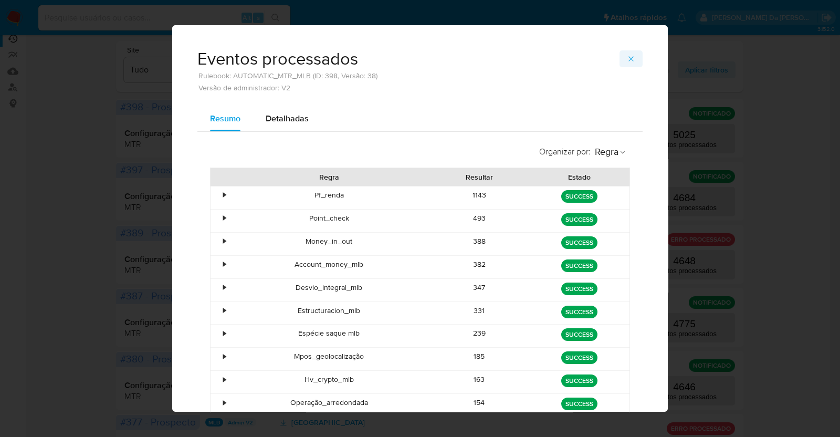
click at [632, 59] on button "button" at bounding box center [631, 58] width 23 height 17
